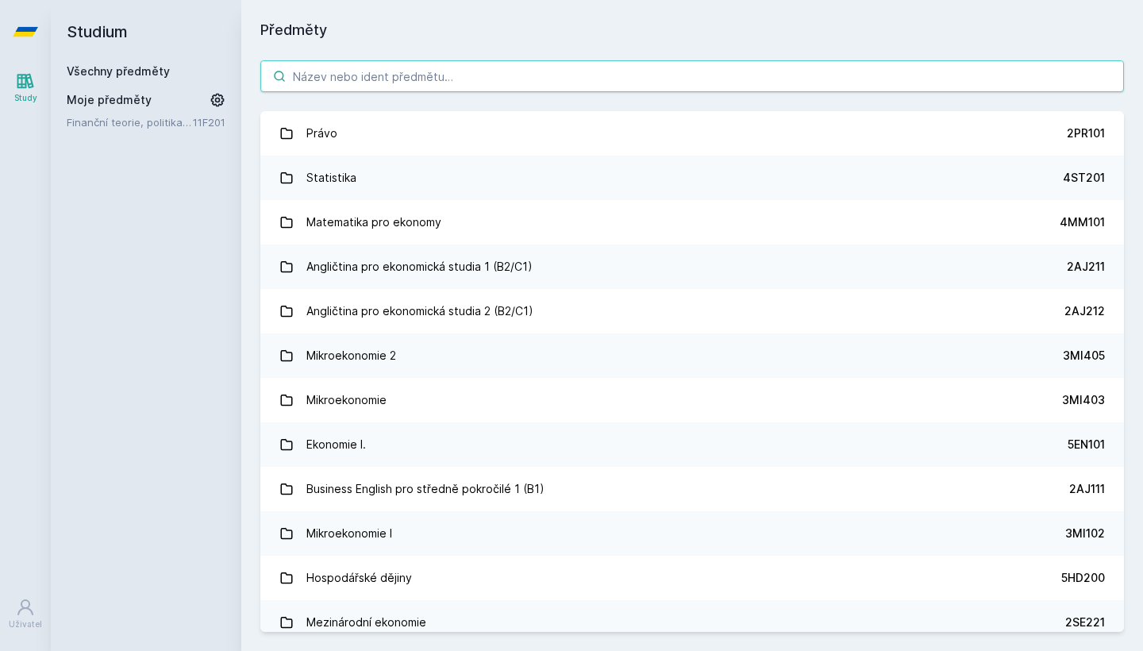
click at [509, 80] on input "search" at bounding box center [692, 76] width 864 height 32
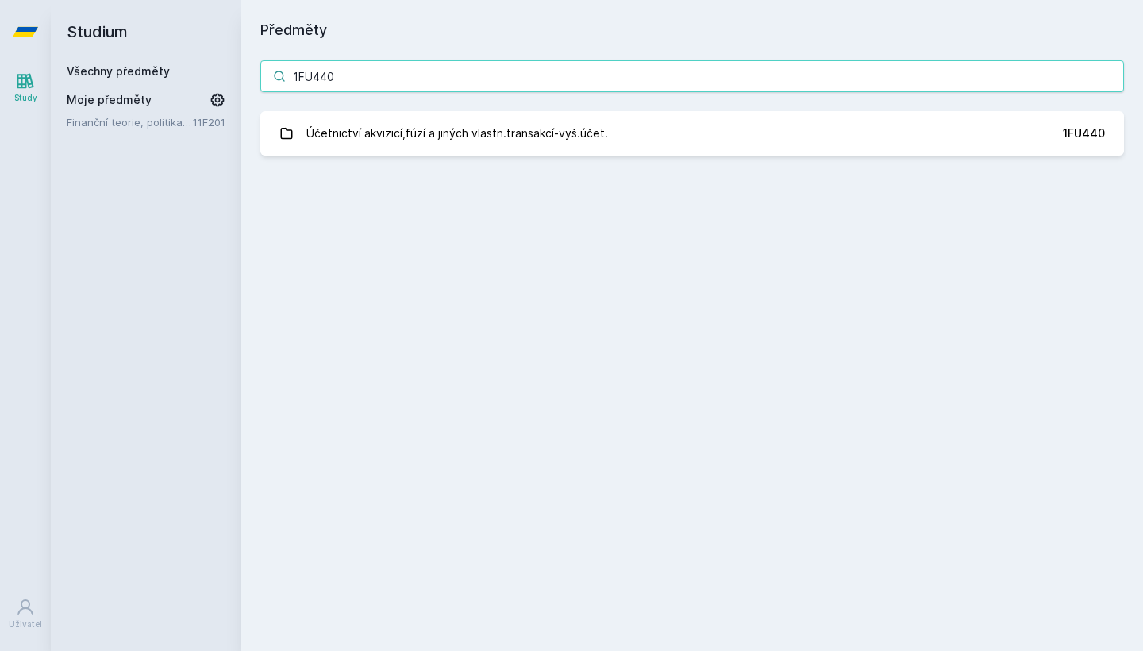
type input "1FU440"
click at [441, 104] on div "1FU440 Účetnictví akvizicí,fúzí a jiných vlastn.transakcí-vyš.účet. 1FU440 Jejd…" at bounding box center [692, 107] width 902 height 133
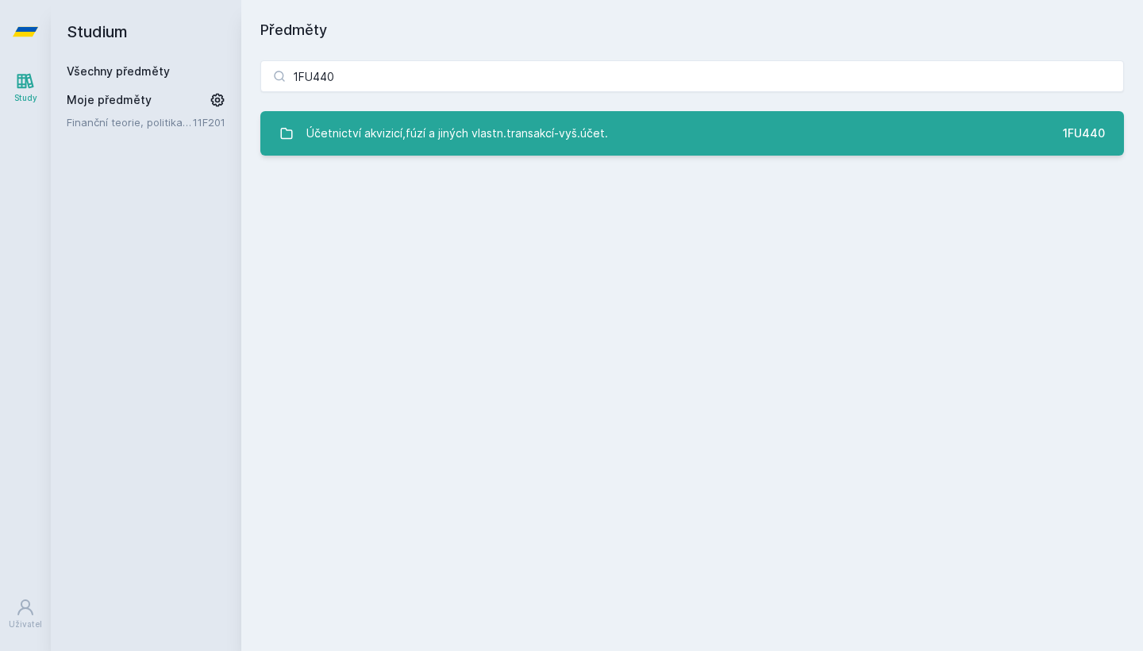
click at [467, 140] on div "Účetnictví akvizicí,fúzí a jiných vlastn.transakcí-vyš.účet." at bounding box center [457, 134] width 302 height 32
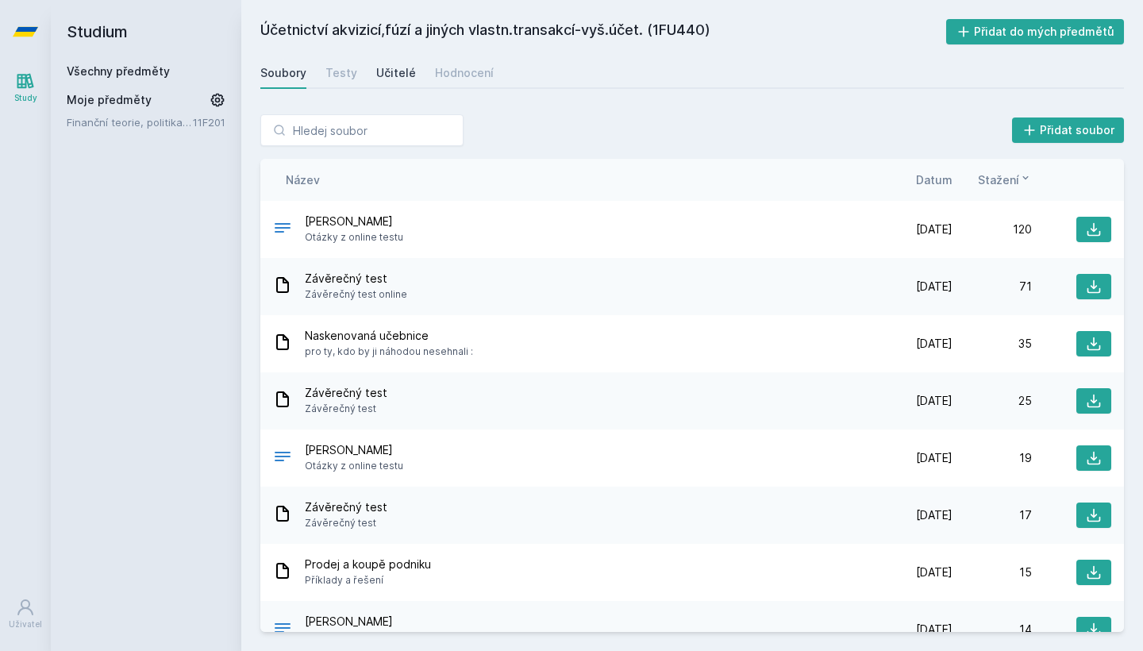
click at [384, 77] on div "Učitelé" at bounding box center [396, 73] width 40 height 16
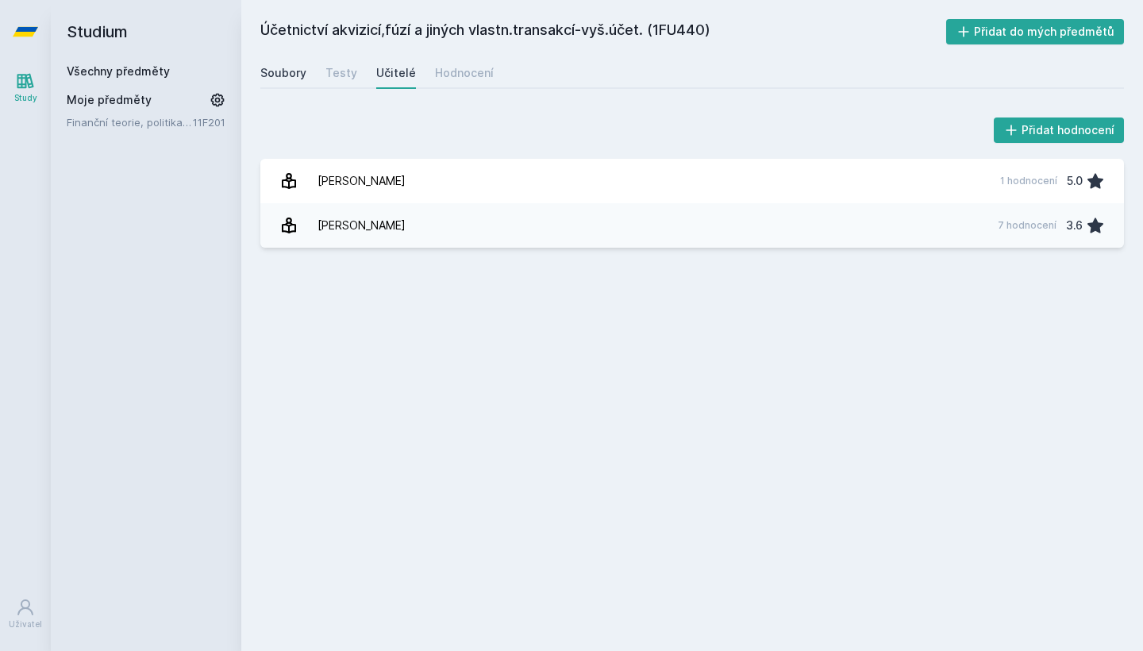
click at [296, 70] on div "Soubory" at bounding box center [283, 73] width 46 height 16
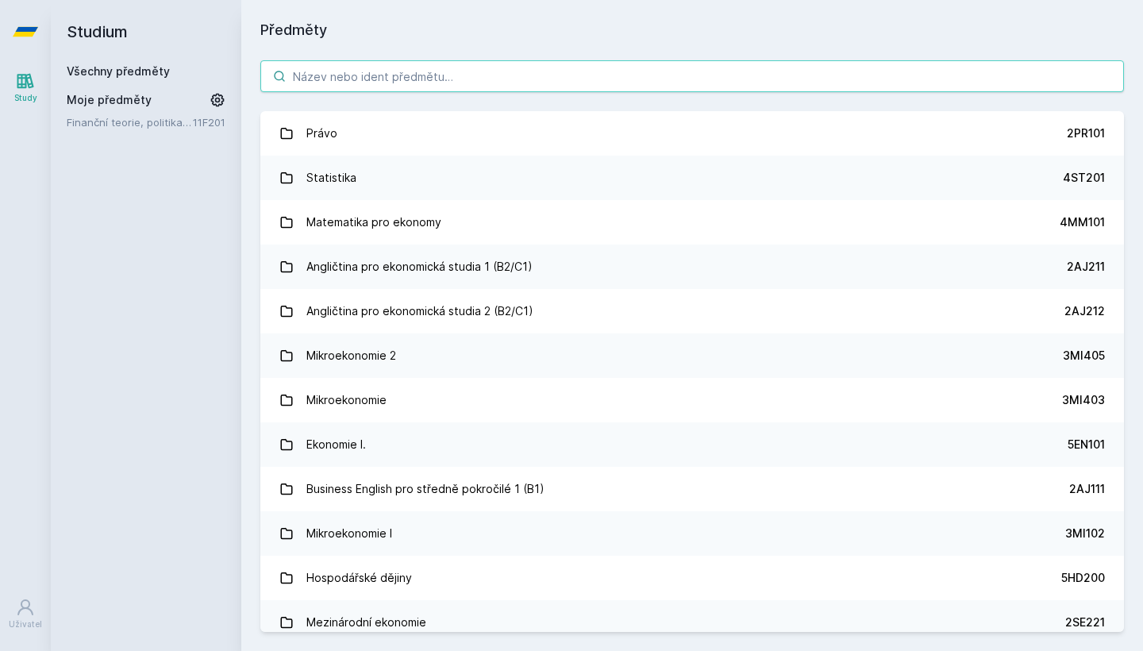
click at [537, 89] on input "search" at bounding box center [692, 76] width 864 height 32
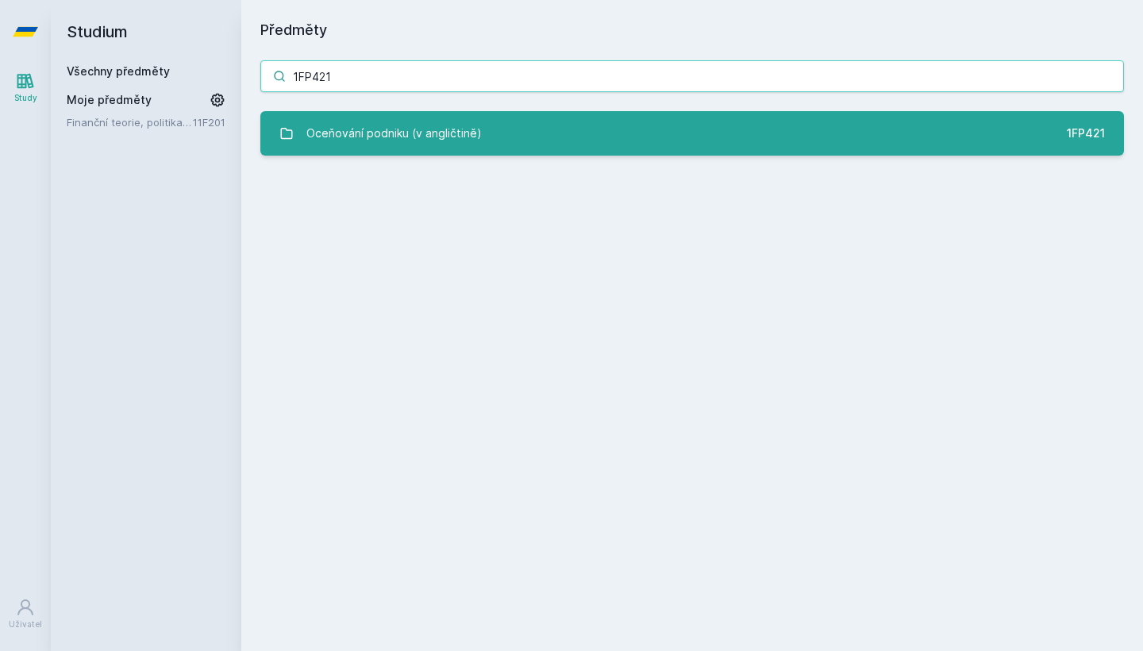
type input "1FP421"
click at [430, 126] on div "Oceňování podniku (v angličtině)" at bounding box center [393, 134] width 175 height 32
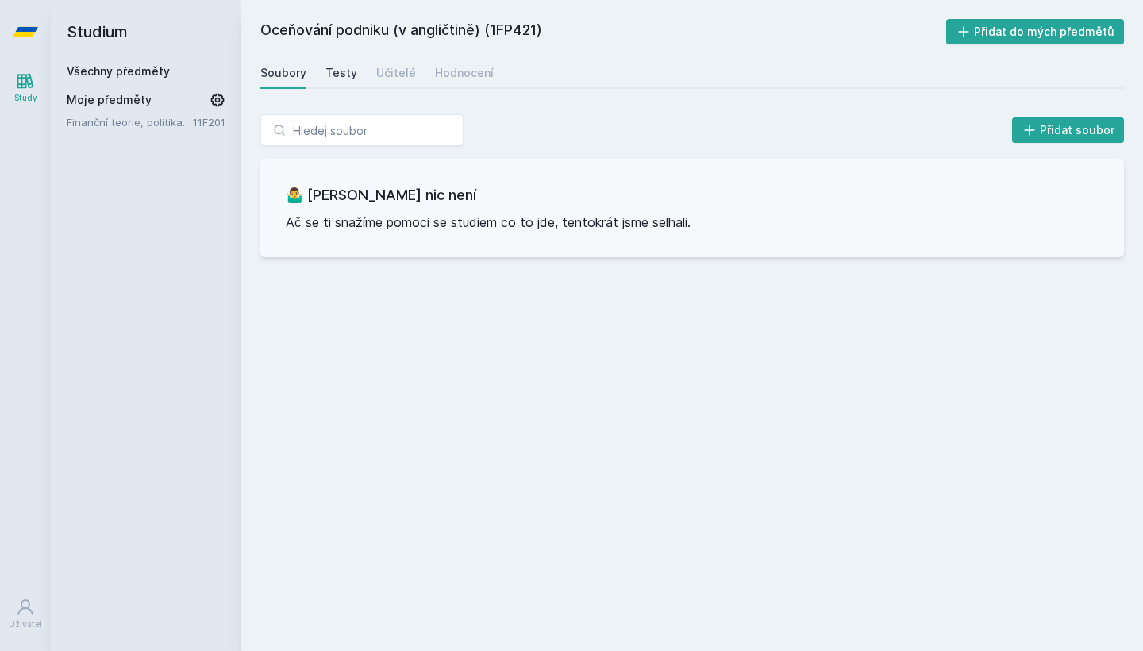
click at [343, 76] on div "Testy" at bounding box center [342, 73] width 32 height 16
click at [386, 79] on div "Učitelé" at bounding box center [396, 73] width 40 height 16
click at [446, 74] on div "Hodnocení" at bounding box center [464, 73] width 59 height 16
